Goal: Check status: Check status

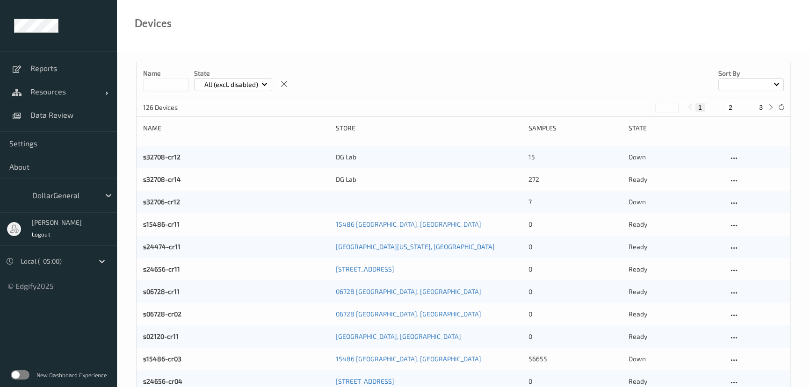
click at [165, 85] on input at bounding box center [166, 84] width 46 height 13
click at [150, 81] on input at bounding box center [166, 84] width 46 height 13
type input "*****"
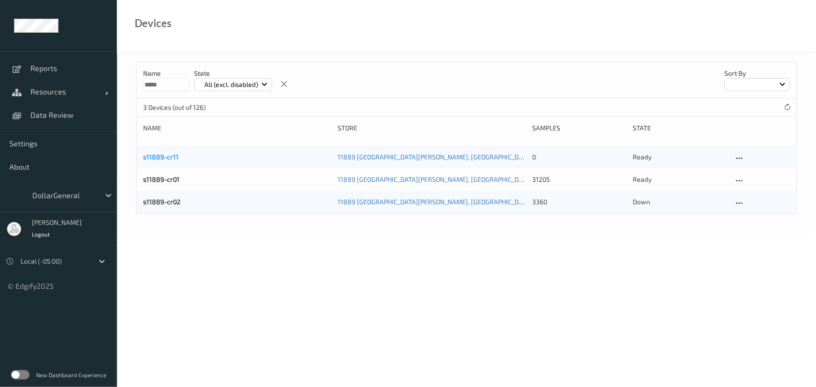
click at [160, 155] on link "s11889-cr11" at bounding box center [161, 157] width 36 height 8
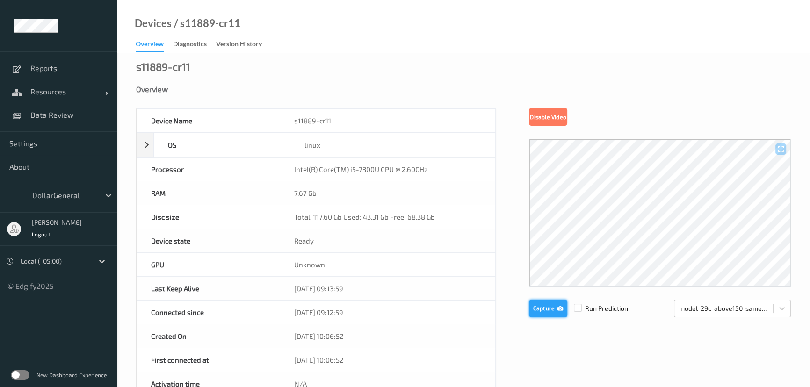
click at [547, 312] on button "Capture" at bounding box center [548, 309] width 38 height 18
click at [540, 306] on button "Capture" at bounding box center [548, 309] width 38 height 18
click at [552, 309] on button "Capture" at bounding box center [548, 309] width 38 height 18
click at [726, 98] on div "Overview" at bounding box center [463, 96] width 654 height 23
click at [673, 97] on div "Overview" at bounding box center [463, 96] width 654 height 23
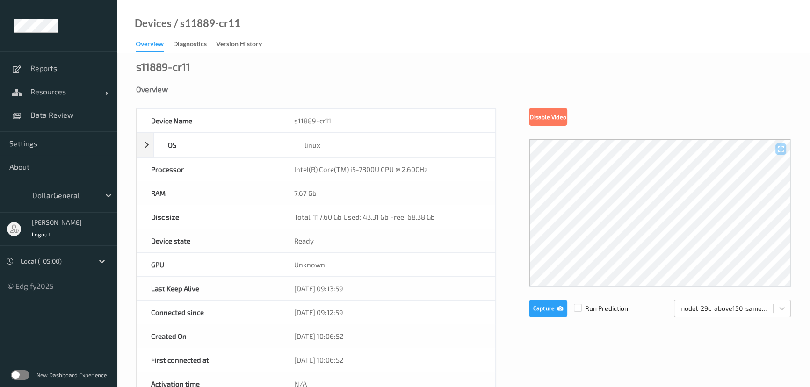
click at [778, 307] on icon at bounding box center [781, 308] width 9 height 9
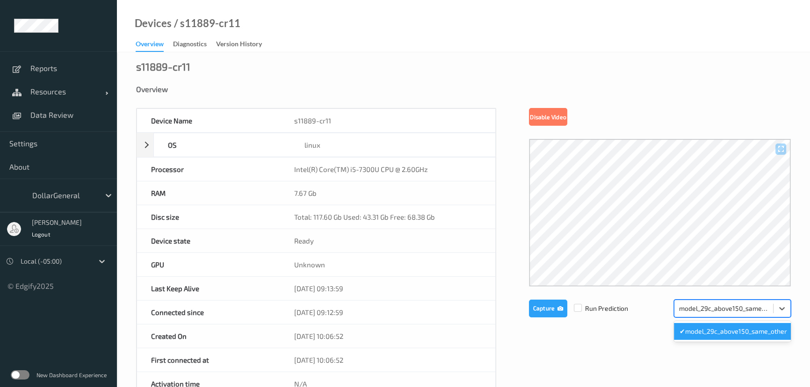
scroll to position [0, 1]
